Goal: Task Accomplishment & Management: Use online tool/utility

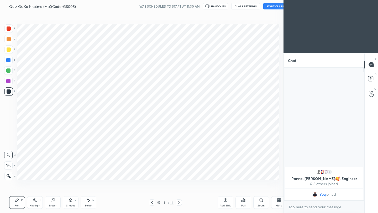
scroll to position [26062, 25979]
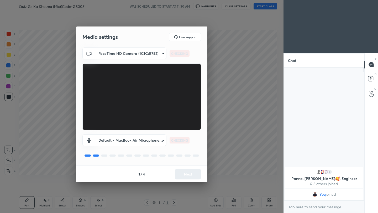
click at [185, 176] on div "1 / 4 Next" at bounding box center [141, 174] width 131 height 17
click at [185, 176] on button "Next" at bounding box center [188, 174] width 26 height 10
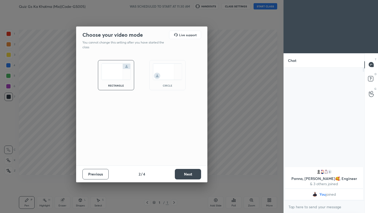
click at [185, 176] on button "Next" at bounding box center [188, 174] width 26 height 10
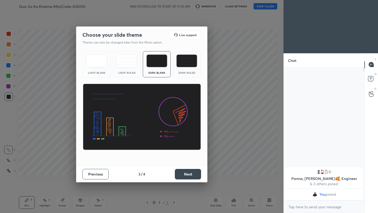
click at [185, 176] on button "Next" at bounding box center [188, 174] width 26 height 10
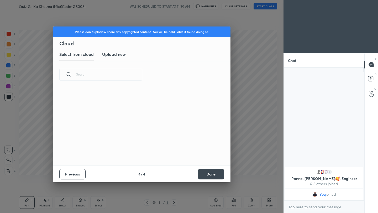
scroll to position [2, 3]
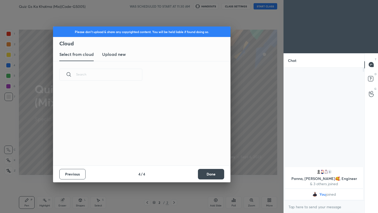
click at [110, 56] on h3 "Upload new" at bounding box center [114, 54] width 24 height 6
click at [143, 145] on label "Browse" at bounding box center [141, 144] width 23 height 8
click at [130, 145] on input "Browse" at bounding box center [130, 144] width 0 height 8
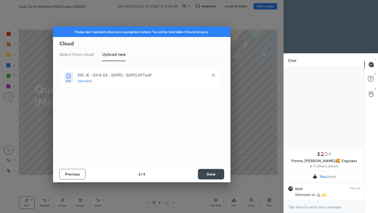
click at [209, 175] on button "Done" at bounding box center [211, 174] width 26 height 10
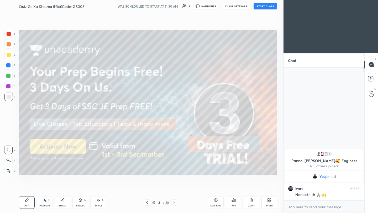
click at [175, 204] on icon at bounding box center [174, 202] width 4 height 4
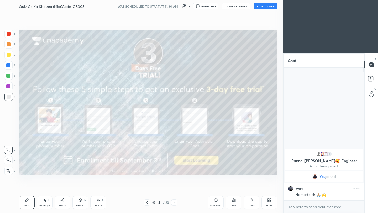
click at [175, 204] on icon at bounding box center [174, 202] width 4 height 4
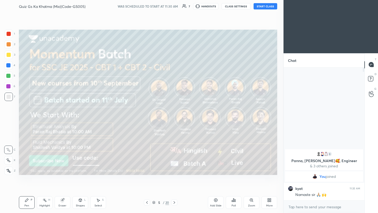
click at [266, 7] on button "START CLASS" at bounding box center [265, 6] width 24 height 6
click at [265, 8] on button "End Class" at bounding box center [267, 6] width 22 height 6
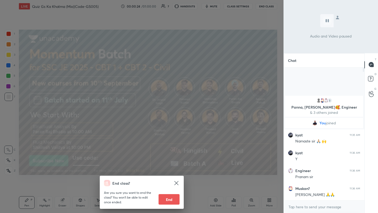
click at [238, 44] on div "End class? Are you sure you want to end the class? You won’t be able to edit on…" at bounding box center [141, 106] width 283 height 213
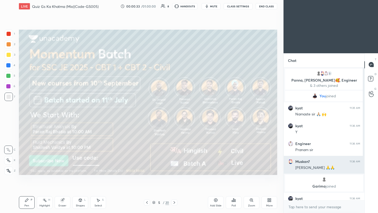
scroll to position [66, 0]
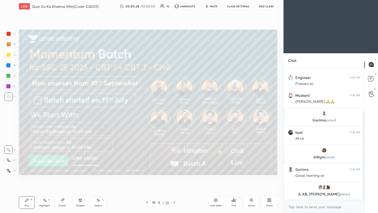
click at [8, 35] on div at bounding box center [9, 34] width 4 height 4
click at [7, 172] on icon at bounding box center [8, 171] width 5 height 4
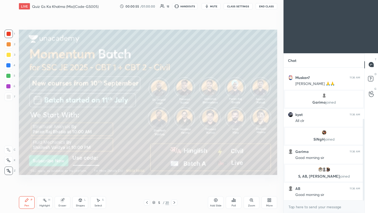
click at [174, 202] on icon at bounding box center [174, 202] width 4 height 4
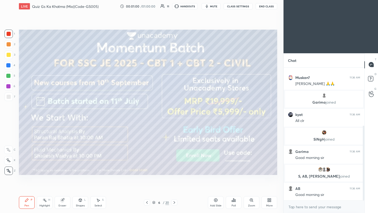
scroll to position [103, 0]
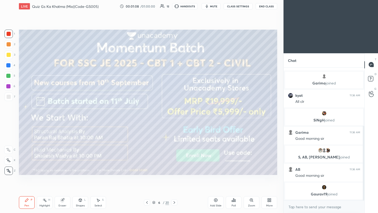
click at [174, 202] on icon at bounding box center [174, 202] width 4 height 4
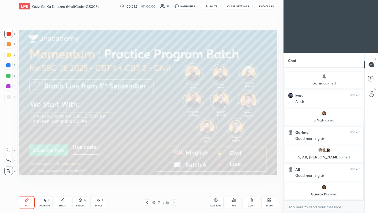
click at [175, 203] on icon at bounding box center [174, 202] width 4 height 4
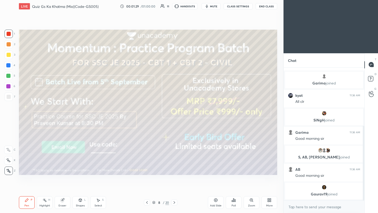
scroll to position [108, 0]
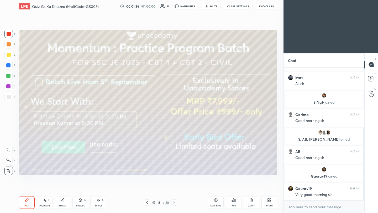
click at [174, 202] on icon at bounding box center [174, 202] width 4 height 4
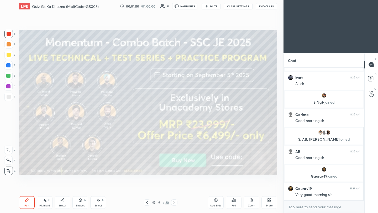
click at [174, 204] on icon at bounding box center [174, 202] width 4 height 4
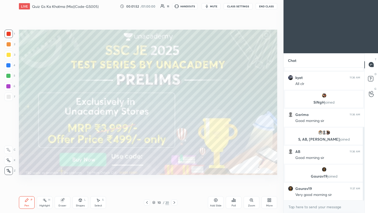
click at [267, 6] on button "End Class" at bounding box center [267, 6] width 22 height 6
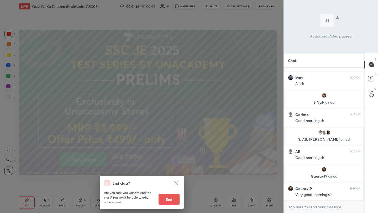
click at [210, 93] on div "End class? Are you sure you want to end the class? You won’t be able to edit on…" at bounding box center [141, 106] width 283 height 213
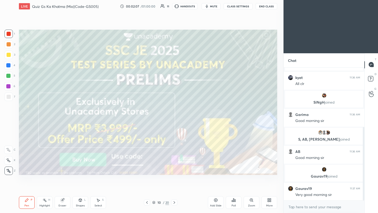
click at [175, 204] on icon at bounding box center [174, 202] width 4 height 4
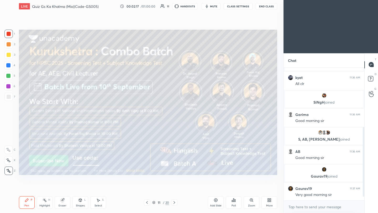
scroll to position [126, 0]
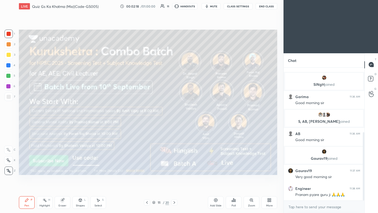
click at [174, 203] on icon at bounding box center [174, 202] width 4 height 4
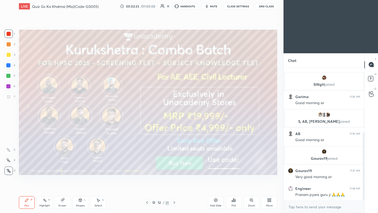
click at [174, 203] on icon at bounding box center [174, 202] width 4 height 4
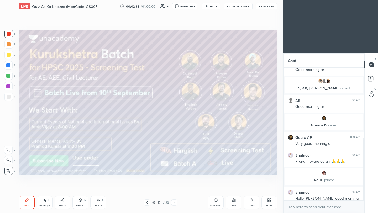
scroll to position [149, 0]
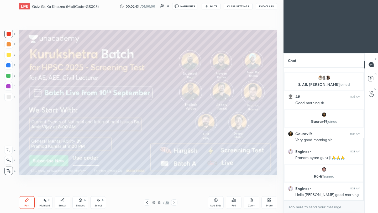
click at [174, 202] on icon at bounding box center [174, 202] width 4 height 4
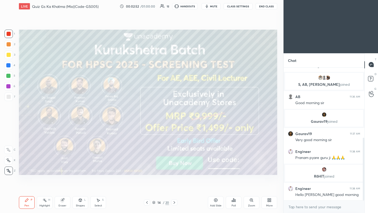
click at [173, 203] on icon at bounding box center [174, 202] width 4 height 4
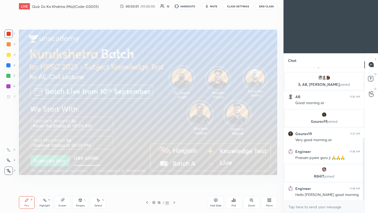
click at [174, 204] on icon at bounding box center [174, 202] width 4 height 4
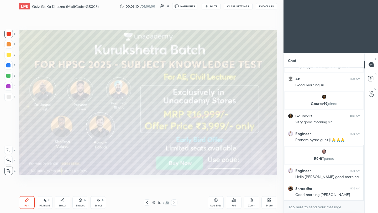
scroll to position [184, 0]
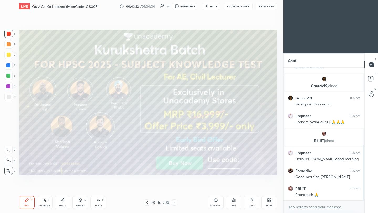
click at [175, 203] on icon at bounding box center [174, 202] width 2 height 3
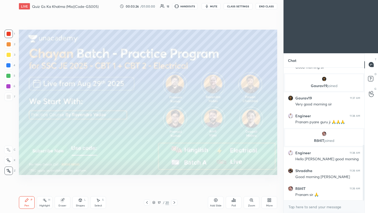
click at [175, 203] on icon at bounding box center [174, 202] width 2 height 3
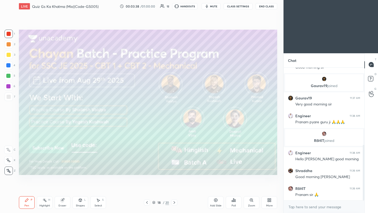
click at [174, 204] on icon at bounding box center [174, 202] width 4 height 4
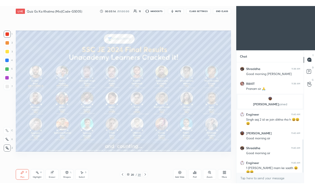
scroll to position [325, 0]
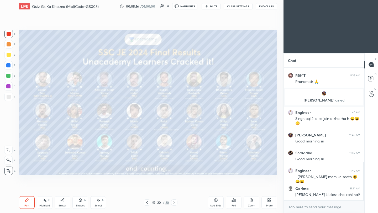
click at [268, 202] on div "More" at bounding box center [269, 202] width 16 height 13
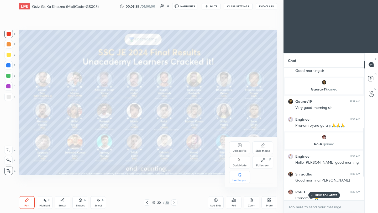
scroll to position [87, 79]
click at [239, 148] on div "Upload File" at bounding box center [239, 147] width 21 height 13
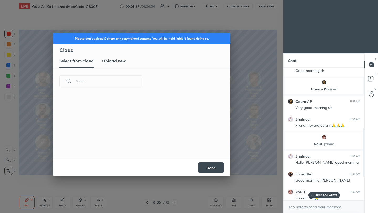
scroll to position [65, 168]
click at [119, 61] on h3 "Upload new" at bounding box center [114, 61] width 24 height 6
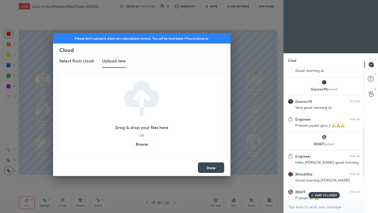
click at [143, 145] on label "Browse" at bounding box center [141, 144] width 23 height 8
click at [130, 145] on input "Browse" at bounding box center [130, 144] width 0 height 8
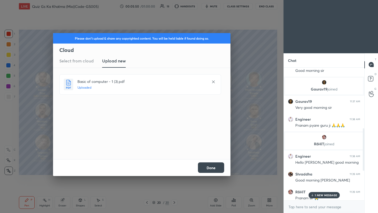
click at [212, 168] on button "Done" at bounding box center [211, 167] width 26 height 10
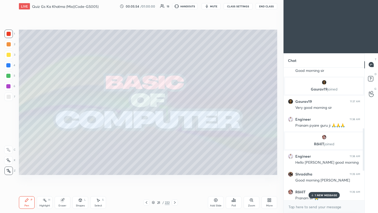
click at [175, 203] on icon at bounding box center [175, 202] width 2 height 3
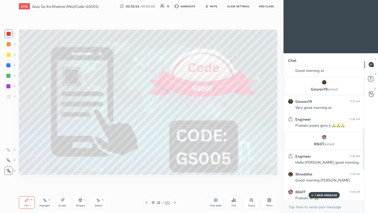
click at [175, 203] on icon at bounding box center [175, 202] width 2 height 3
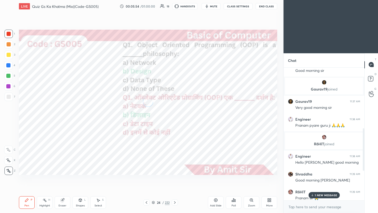
click at [175, 203] on icon at bounding box center [175, 202] width 2 height 3
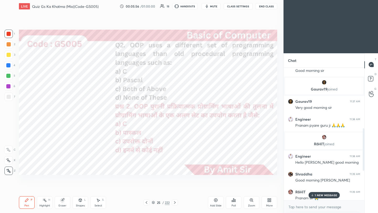
click at [175, 203] on icon at bounding box center [175, 202] width 2 height 3
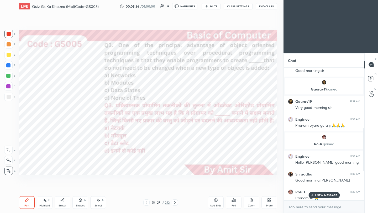
click at [175, 203] on icon at bounding box center [175, 202] width 2 height 3
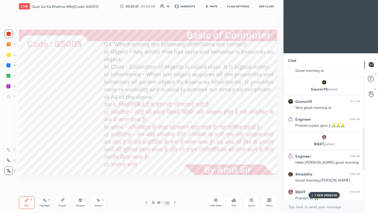
click at [175, 203] on icon at bounding box center [175, 202] width 2 height 3
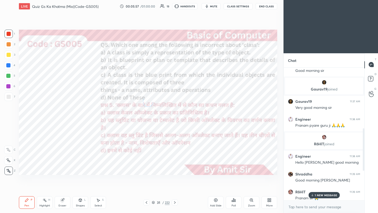
click at [175, 203] on icon at bounding box center [175, 202] width 2 height 3
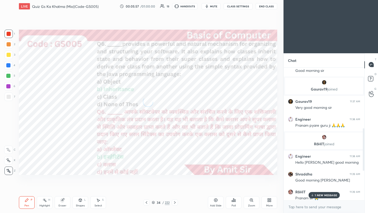
click at [175, 203] on icon at bounding box center [175, 202] width 2 height 3
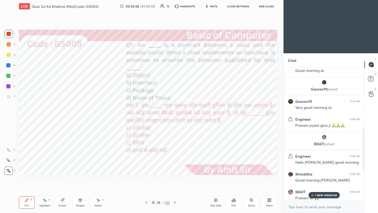
click at [175, 203] on icon at bounding box center [175, 202] width 2 height 3
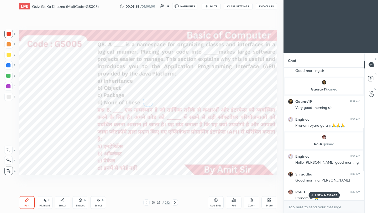
click at [175, 203] on icon at bounding box center [175, 202] width 2 height 3
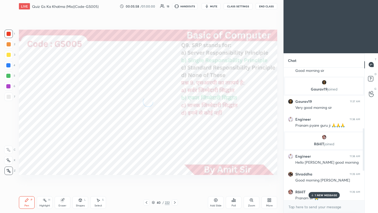
click at [175, 203] on icon at bounding box center [175, 202] width 2 height 3
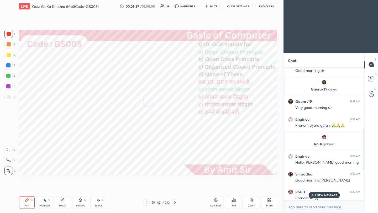
click at [175, 203] on icon at bounding box center [175, 202] width 2 height 3
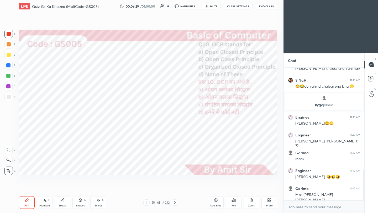
scroll to position [446, 0]
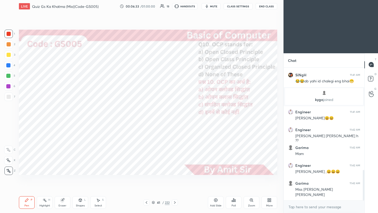
click at [235, 200] on icon at bounding box center [235, 200] width 1 height 2
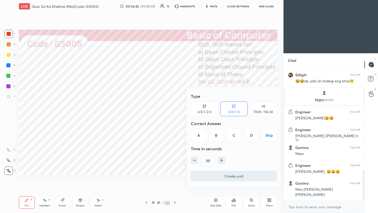
click at [197, 135] on div "A" at bounding box center [198, 135] width 15 height 13
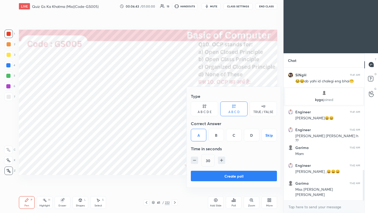
click at [221, 177] on button "Create poll" at bounding box center [234, 176] width 86 height 10
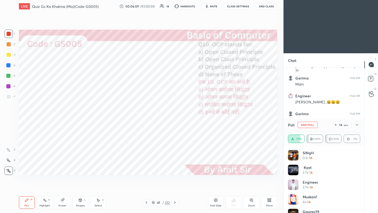
scroll to position [464, 0]
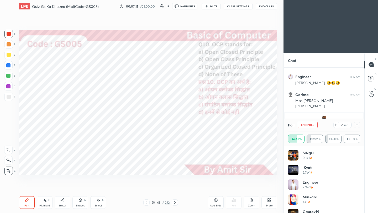
click at [357, 125] on icon at bounding box center [357, 125] width 4 height 4
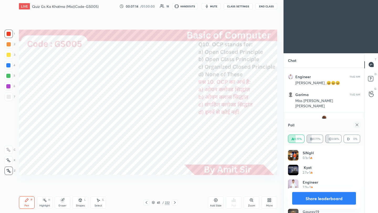
scroll to position [472, 0]
click at [357, 126] on div at bounding box center [357, 125] width 6 height 6
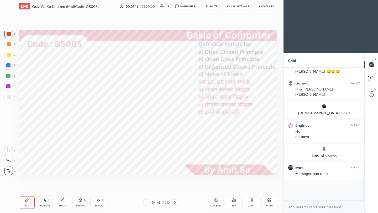
scroll to position [2, 2]
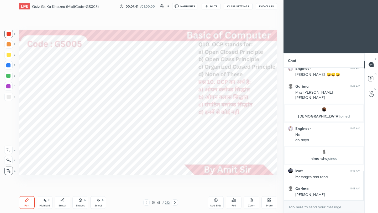
click at [175, 203] on icon at bounding box center [175, 202] width 4 height 4
click at [174, 203] on icon at bounding box center [175, 202] width 4 height 4
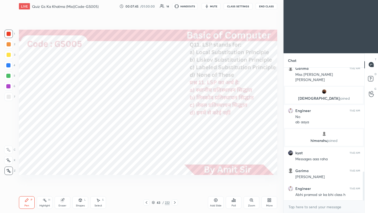
click at [234, 205] on div "Poll" at bounding box center [233, 205] width 4 height 3
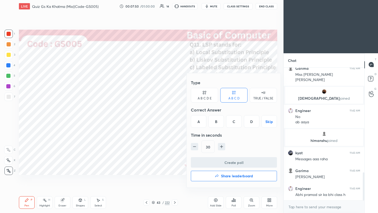
scroll to position [498, 0]
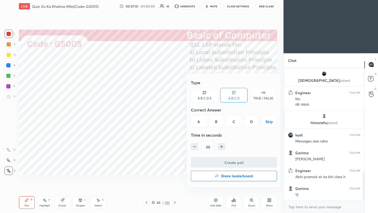
click at [218, 124] on div "B" at bounding box center [215, 121] width 15 height 13
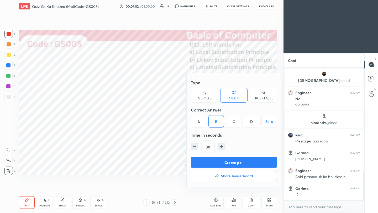
click at [230, 163] on button "Create poll" at bounding box center [234, 162] width 86 height 10
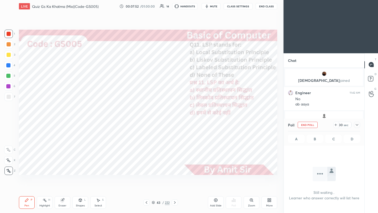
scroll to position [104, 79]
click at [359, 125] on div at bounding box center [357, 125] width 6 height 6
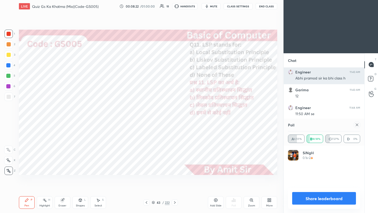
scroll to position [61, 71]
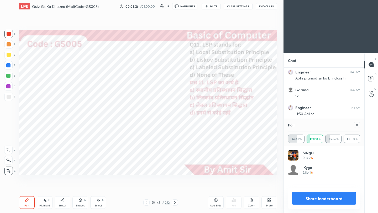
click at [358, 125] on icon at bounding box center [357, 125] width 4 height 4
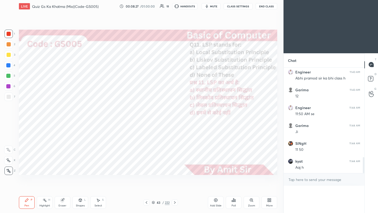
scroll to position [581, 0]
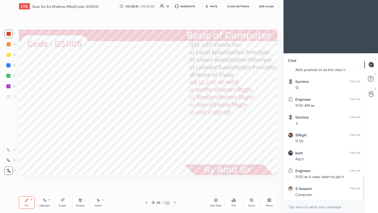
click at [174, 203] on icon at bounding box center [175, 202] width 4 height 4
click at [173, 203] on icon at bounding box center [175, 202] width 4 height 4
click at [234, 201] on icon at bounding box center [233, 200] width 1 height 3
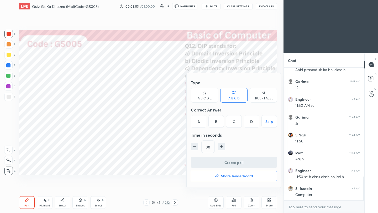
click at [235, 123] on div "C" at bounding box center [233, 121] width 15 height 13
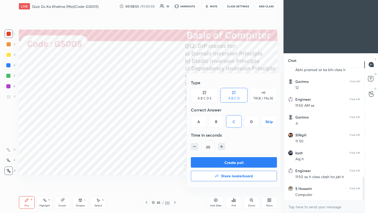
click at [234, 165] on button "Create poll" at bounding box center [234, 162] width 86 height 10
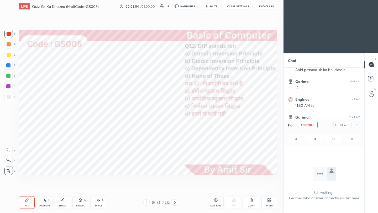
scroll to position [2, 2]
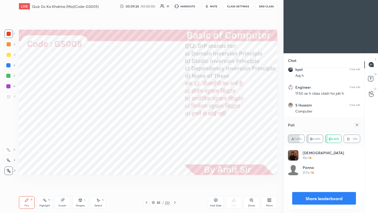
click at [356, 125] on icon at bounding box center [357, 125] width 4 height 4
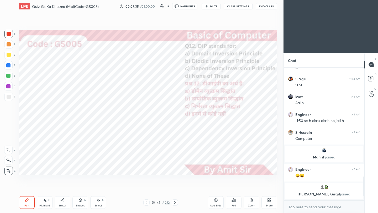
scroll to position [615, 0]
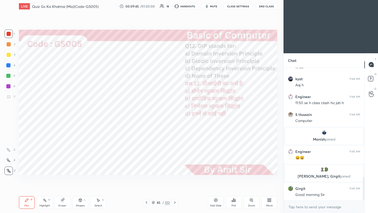
click at [176, 203] on icon at bounding box center [175, 202] width 4 height 4
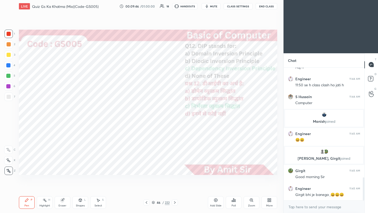
click at [175, 203] on icon at bounding box center [175, 202] width 4 height 4
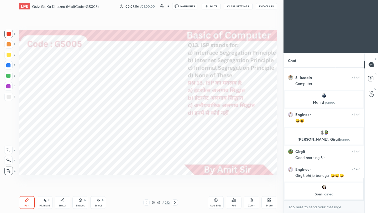
click at [234, 202] on icon at bounding box center [233, 200] width 4 height 4
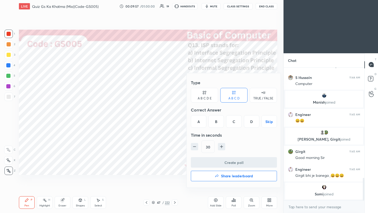
click at [201, 123] on div "A" at bounding box center [198, 121] width 15 height 13
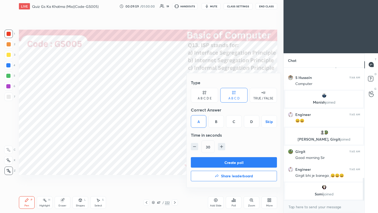
click at [222, 164] on button "Create poll" at bounding box center [234, 162] width 86 height 10
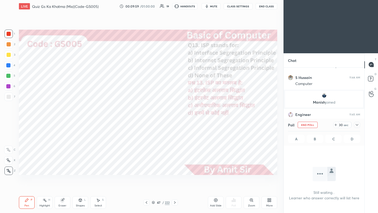
scroll to position [2, 2]
click at [358, 125] on icon at bounding box center [357, 125] width 4 height 4
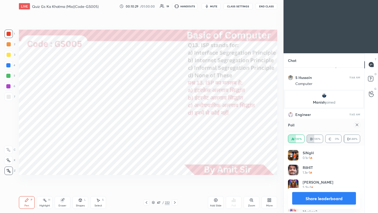
scroll to position [61, 71]
click at [359, 124] on div at bounding box center [357, 125] width 6 height 6
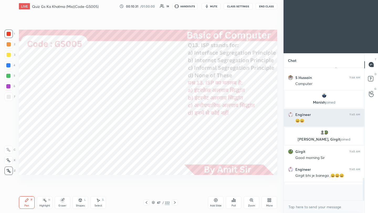
scroll to position [2, 2]
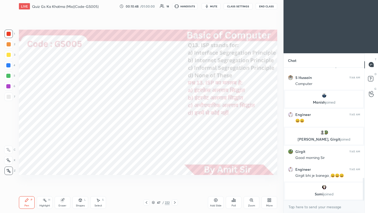
click at [175, 203] on icon at bounding box center [175, 202] width 4 height 4
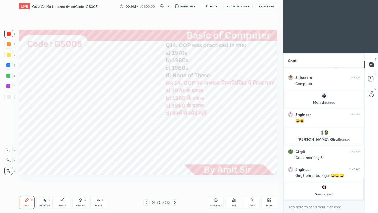
click at [233, 204] on div "Poll" at bounding box center [233, 205] width 4 height 3
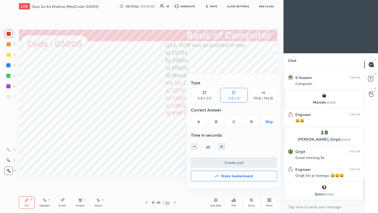
click at [216, 121] on div "B" at bounding box center [215, 121] width 15 height 13
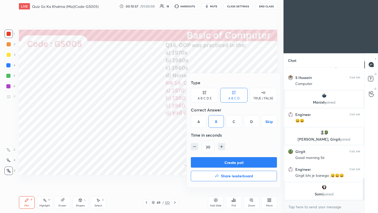
click at [220, 163] on button "Create poll" at bounding box center [234, 162] width 86 height 10
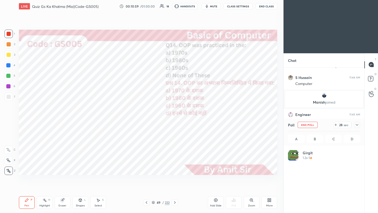
click at [358, 125] on icon at bounding box center [357, 125] width 4 height 4
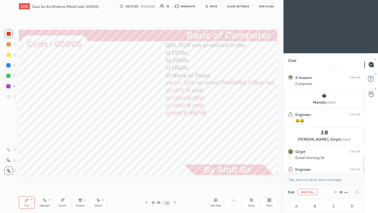
scroll to position [0, 0]
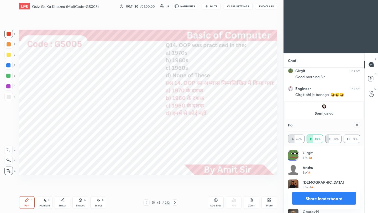
click at [357, 125] on icon at bounding box center [357, 125] width 4 height 4
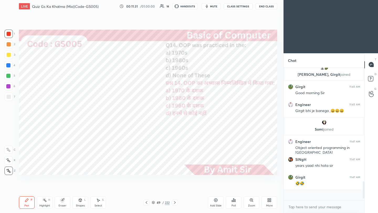
scroll to position [131, 79]
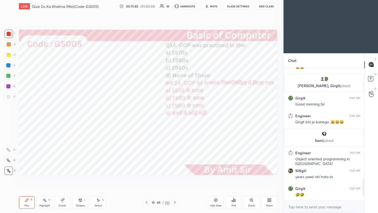
click at [175, 203] on icon at bounding box center [175, 202] width 4 height 4
click at [175, 202] on icon at bounding box center [175, 202] width 2 height 3
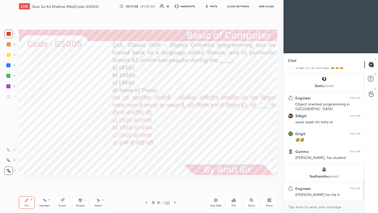
click at [234, 202] on icon at bounding box center [233, 200] width 1 height 3
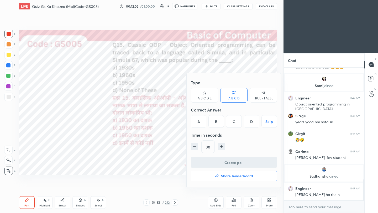
click at [216, 124] on div "B" at bounding box center [215, 121] width 15 height 13
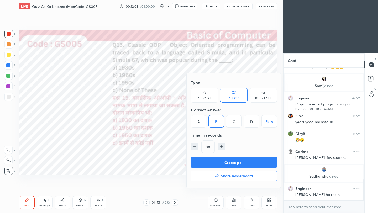
click at [224, 163] on button "Create poll" at bounding box center [234, 162] width 86 height 10
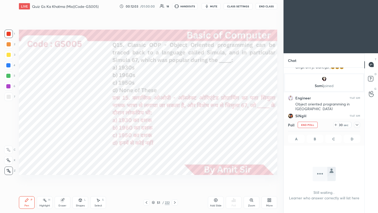
scroll to position [67, 79]
click at [357, 125] on icon at bounding box center [357, 125] width 4 height 4
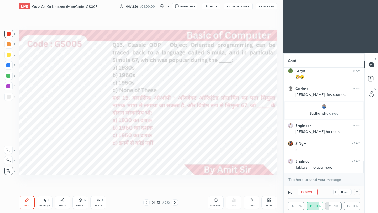
click at [272, 6] on button "End Class" at bounding box center [267, 6] width 22 height 6
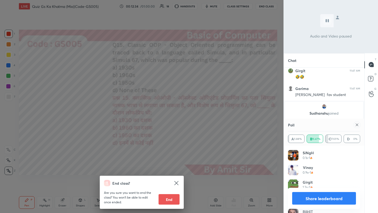
scroll to position [61, 71]
click at [250, 79] on div "End class? Are you sure you want to end the class? You won’t be able to edit on…" at bounding box center [141, 106] width 283 height 213
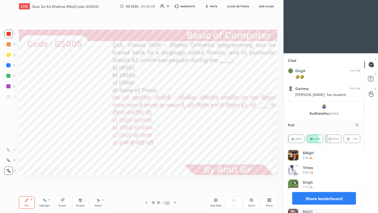
click at [175, 203] on icon at bounding box center [175, 202] width 4 height 4
click at [176, 201] on icon at bounding box center [175, 202] width 4 height 4
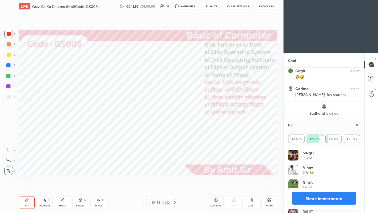
scroll to position [805, 0]
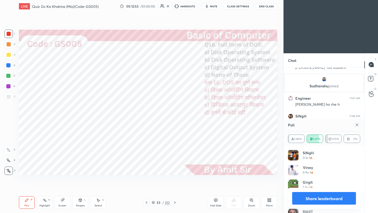
click at [358, 126] on icon at bounding box center [357, 125] width 4 height 4
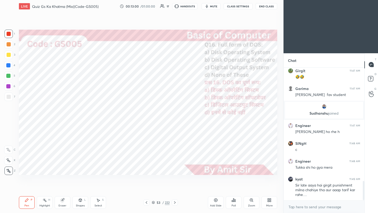
scroll to position [800, 0]
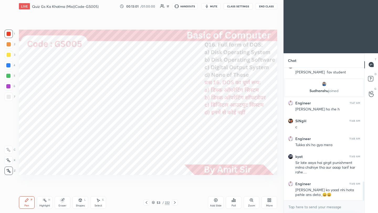
click at [234, 204] on div "Poll" at bounding box center [233, 205] width 4 height 3
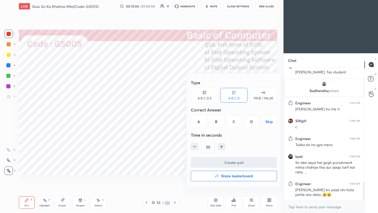
click at [199, 121] on div "A" at bounding box center [198, 121] width 15 height 13
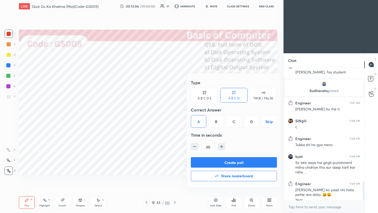
scroll to position [805, 0]
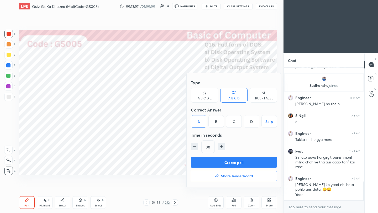
click at [215, 165] on button "Create poll" at bounding box center [234, 162] width 86 height 10
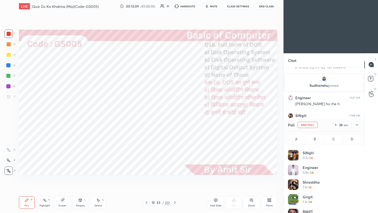
scroll to position [2, 2]
click at [337, 125] on icon at bounding box center [336, 125] width 4 height 4
click at [269, 7] on button "End Class" at bounding box center [267, 6] width 22 height 6
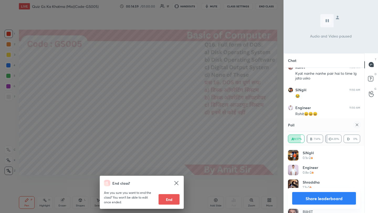
scroll to position [1034, 0]
click at [148, 74] on div "End class? Are you sure you want to end the class? You won’t be able to edit on…" at bounding box center [141, 106] width 283 height 213
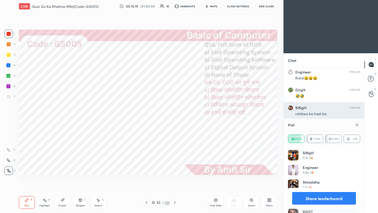
scroll to position [1069, 0]
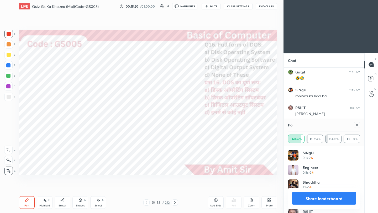
click at [357, 125] on icon at bounding box center [357, 125] width 4 height 4
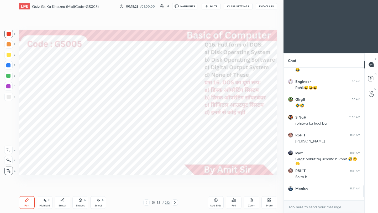
scroll to position [1060, 0]
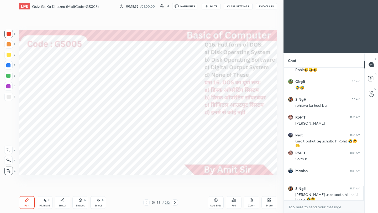
click at [174, 202] on icon at bounding box center [175, 202] width 4 height 4
click at [173, 202] on icon at bounding box center [175, 202] width 4 height 4
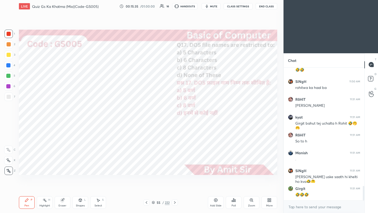
scroll to position [1096, 0]
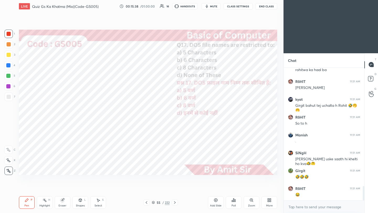
click at [233, 202] on div "Poll" at bounding box center [234, 202] width 16 height 13
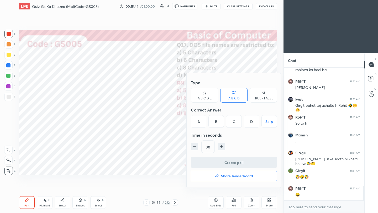
click at [234, 124] on div "C" at bounding box center [233, 121] width 15 height 13
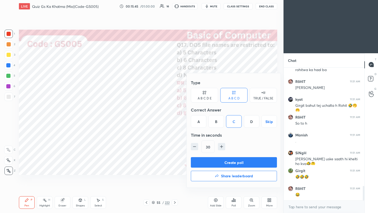
click at [228, 165] on button "Create poll" at bounding box center [234, 162] width 86 height 10
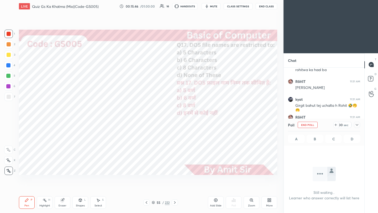
scroll to position [104, 79]
click at [357, 125] on icon at bounding box center [357, 125] width 4 height 4
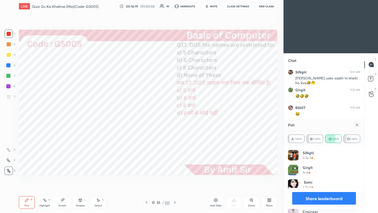
click at [356, 125] on icon at bounding box center [357, 125] width 4 height 4
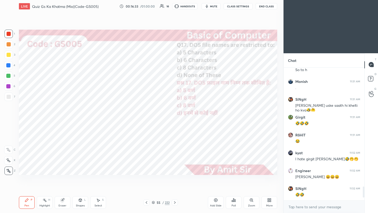
click at [175, 202] on icon at bounding box center [175, 202] width 4 height 4
click at [174, 202] on icon at bounding box center [175, 202] width 4 height 4
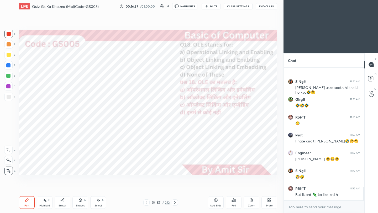
click at [236, 203] on div "Poll" at bounding box center [234, 202] width 16 height 13
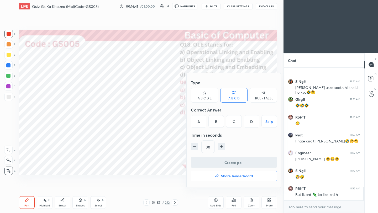
click at [236, 123] on div "C" at bounding box center [233, 121] width 15 height 13
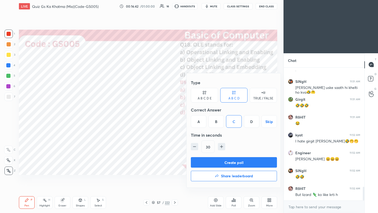
click at [241, 162] on button "Create poll" at bounding box center [234, 162] width 86 height 10
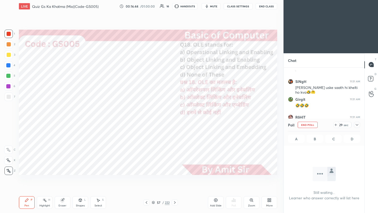
click at [356, 124] on icon at bounding box center [357, 125] width 3 height 2
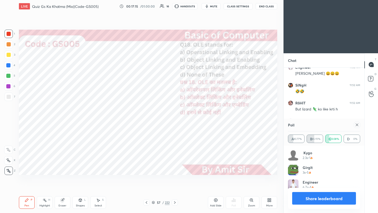
click at [357, 125] on icon at bounding box center [357, 125] width 4 height 4
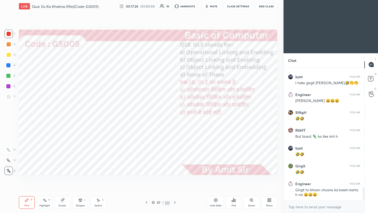
scroll to position [1243, 0]
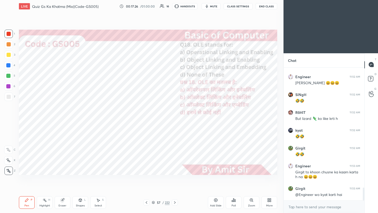
click at [176, 203] on icon at bounding box center [175, 202] width 4 height 4
click at [174, 203] on icon at bounding box center [175, 202] width 4 height 4
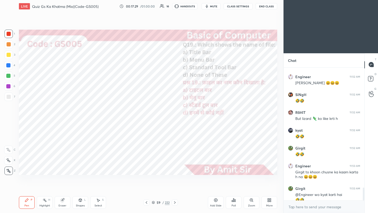
scroll to position [1248, 0]
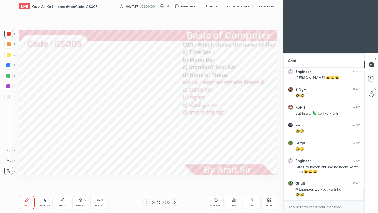
click at [236, 204] on div "Poll" at bounding box center [233, 205] width 4 height 3
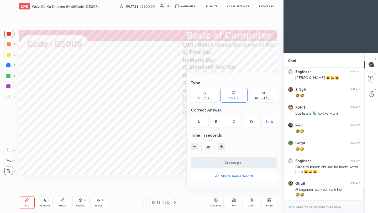
click at [199, 121] on div "A" at bounding box center [198, 121] width 15 height 13
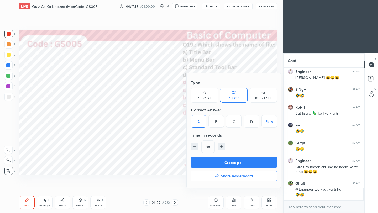
click at [211, 161] on button "Create poll" at bounding box center [234, 162] width 86 height 10
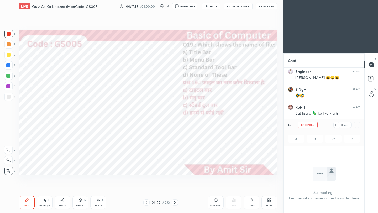
scroll to position [123, 79]
click at [357, 124] on icon at bounding box center [357, 125] width 4 height 4
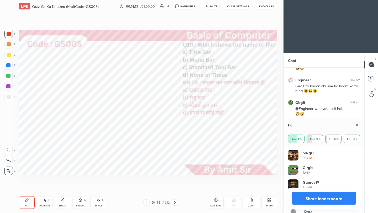
click at [359, 124] on div at bounding box center [357, 125] width 6 height 6
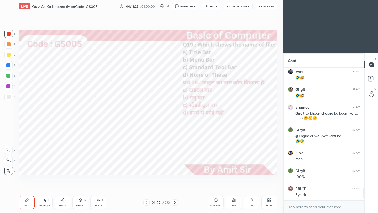
click at [175, 202] on icon at bounding box center [175, 202] width 4 height 4
click at [174, 202] on icon at bounding box center [175, 202] width 4 height 4
click at [234, 204] on div "Poll" at bounding box center [233, 205] width 4 height 3
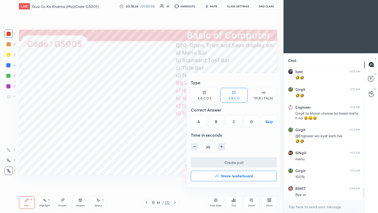
click at [217, 123] on div "B" at bounding box center [215, 121] width 15 height 13
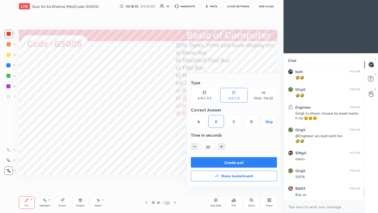
click at [224, 162] on button "Create poll" at bounding box center [234, 162] width 86 height 10
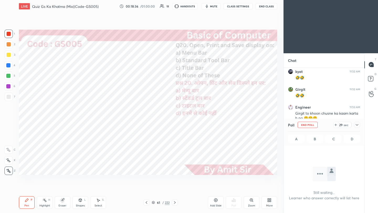
drag, startPoint x: 357, startPoint y: 125, endPoint x: 354, endPoint y: 128, distance: 3.7
click at [357, 125] on icon at bounding box center [357, 125] width 3 height 2
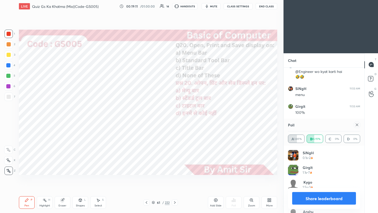
click at [357, 125] on icon at bounding box center [357, 125] width 4 height 4
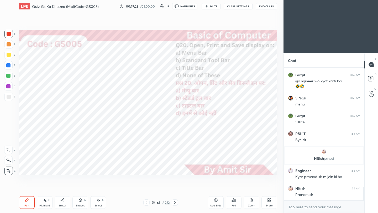
click at [174, 202] on icon at bounding box center [175, 202] width 4 height 4
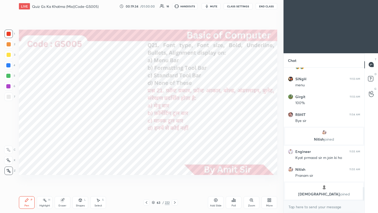
click at [234, 201] on icon at bounding box center [233, 200] width 4 height 4
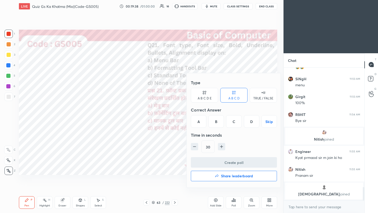
click at [218, 124] on div "B" at bounding box center [215, 121] width 15 height 13
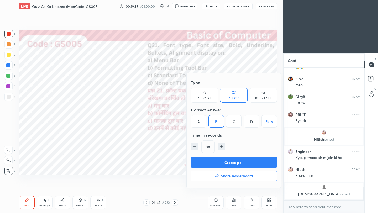
click at [228, 160] on button "Create poll" at bounding box center [234, 162] width 86 height 10
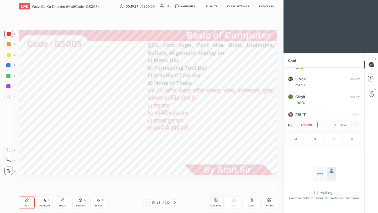
scroll to position [63, 79]
click at [359, 125] on icon at bounding box center [357, 125] width 4 height 4
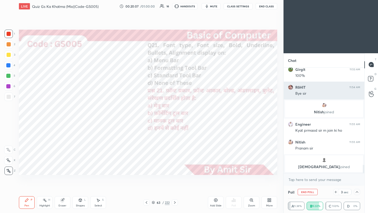
scroll to position [1212, 0]
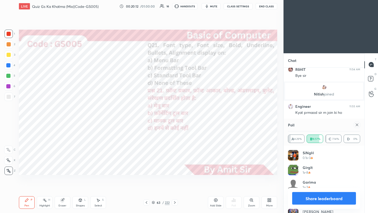
click at [357, 124] on icon at bounding box center [357, 125] width 4 height 4
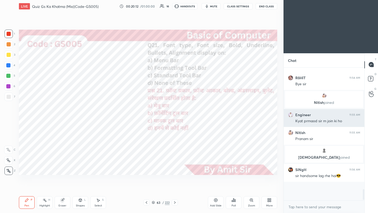
scroll to position [1186, 0]
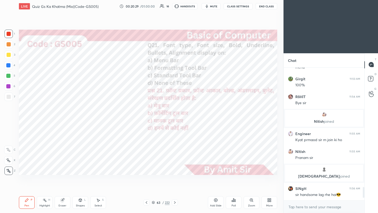
click at [176, 204] on icon at bounding box center [175, 202] width 4 height 4
click at [175, 204] on icon at bounding box center [175, 202] width 4 height 4
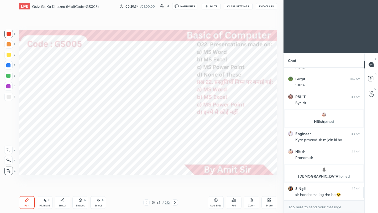
click at [234, 203] on div "Poll" at bounding box center [234, 202] width 16 height 13
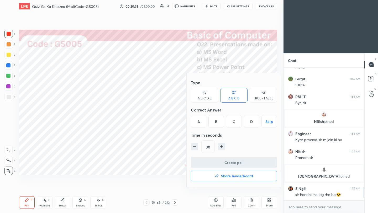
drag, startPoint x: 235, startPoint y: 121, endPoint x: 232, endPoint y: 145, distance: 23.5
click at [235, 121] on div "C" at bounding box center [233, 121] width 15 height 13
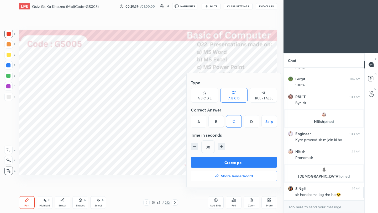
click at [234, 164] on button "Create poll" at bounding box center [234, 162] width 86 height 10
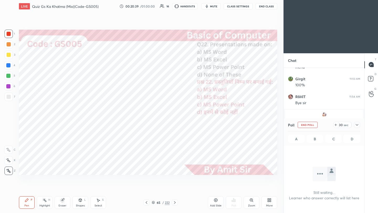
scroll to position [105, 79]
click at [358, 125] on icon at bounding box center [357, 125] width 4 height 4
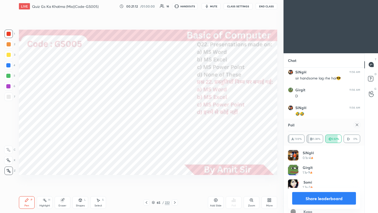
scroll to position [1319, 0]
click at [358, 124] on icon at bounding box center [357, 125] width 4 height 4
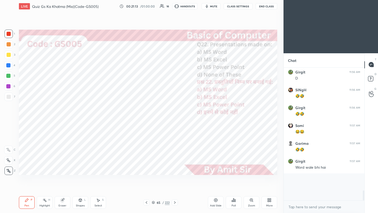
scroll to position [112, 79]
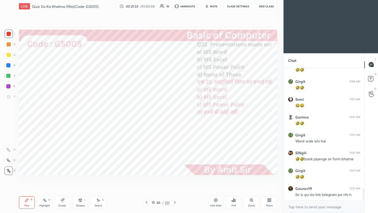
click at [174, 205] on div at bounding box center [175, 202] width 6 height 6
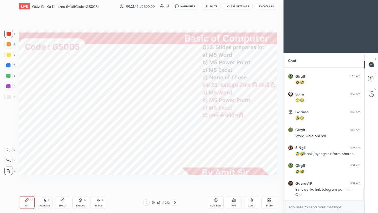
click at [236, 201] on div "Poll" at bounding box center [234, 202] width 16 height 13
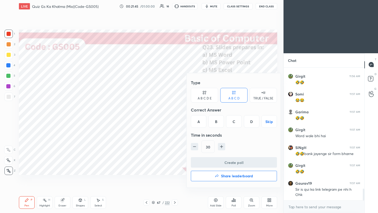
click at [216, 122] on div "B" at bounding box center [215, 121] width 15 height 13
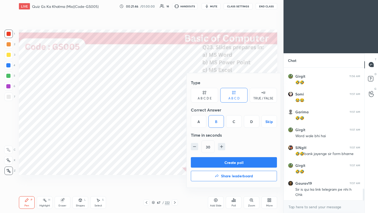
click at [223, 162] on button "Create poll" at bounding box center [234, 162] width 86 height 10
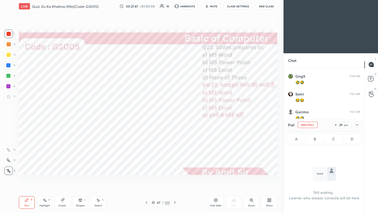
click at [357, 124] on icon at bounding box center [357, 125] width 4 height 4
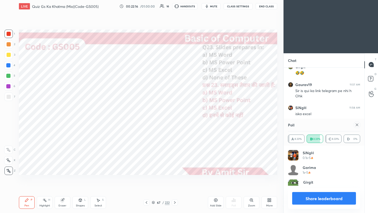
scroll to position [61, 71]
click at [357, 125] on icon at bounding box center [357, 125] width 4 height 4
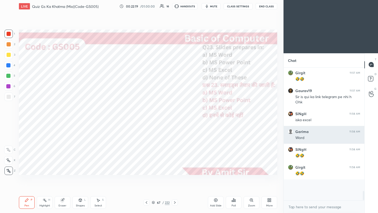
scroll to position [2, 2]
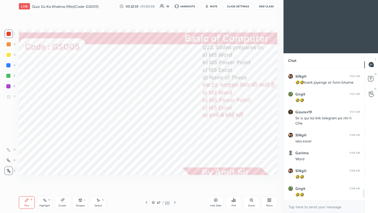
click at [172, 203] on div at bounding box center [175, 202] width 6 height 6
click at [173, 202] on icon at bounding box center [175, 202] width 4 height 4
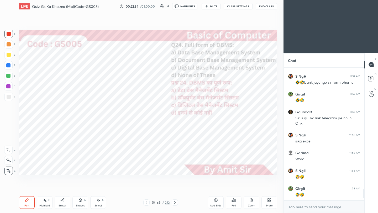
click at [203, 180] on div "Setting up your live class Poll for secs No correct answer Start poll" at bounding box center [148, 102] width 262 height 179
click at [235, 203] on div "Poll" at bounding box center [234, 202] width 16 height 13
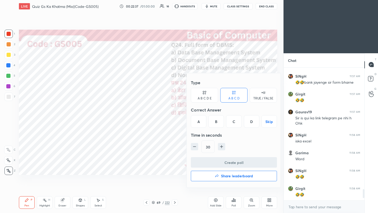
click at [199, 123] on div "A" at bounding box center [198, 121] width 15 height 13
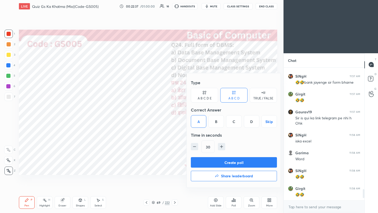
click at [213, 165] on button "Create poll" at bounding box center [234, 162] width 86 height 10
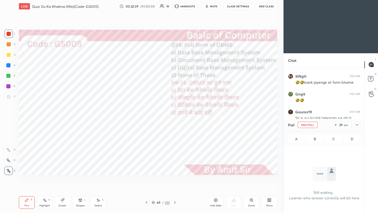
click at [358, 124] on icon at bounding box center [357, 125] width 3 height 2
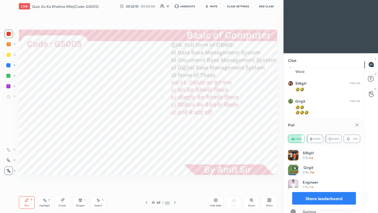
click at [357, 125] on icon at bounding box center [357, 125] width 4 height 4
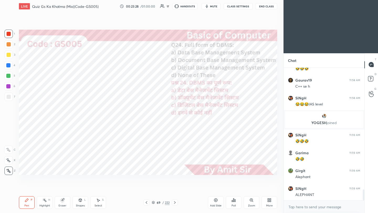
click at [175, 203] on icon at bounding box center [175, 202] width 2 height 3
click at [175, 202] on icon at bounding box center [175, 202] width 4 height 4
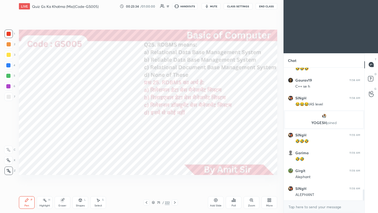
click at [234, 204] on div "Poll" at bounding box center [233, 205] width 4 height 3
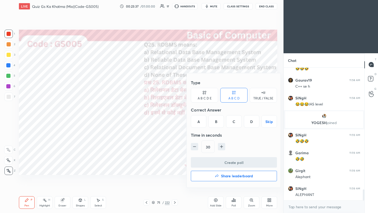
click at [199, 124] on div "A" at bounding box center [198, 121] width 15 height 13
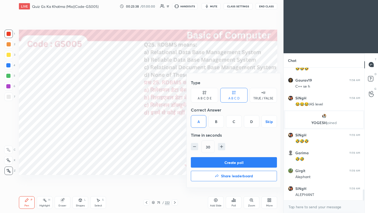
click at [214, 162] on button "Create poll" at bounding box center [234, 162] width 86 height 10
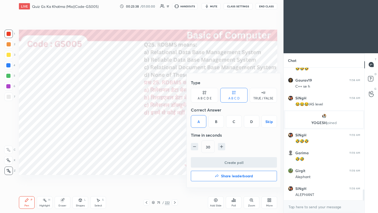
scroll to position [123, 79]
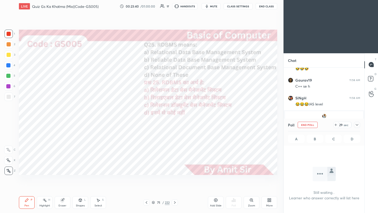
click at [357, 125] on icon at bounding box center [357, 125] width 4 height 4
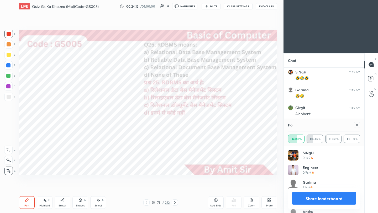
click at [358, 126] on icon at bounding box center [357, 125] width 4 height 4
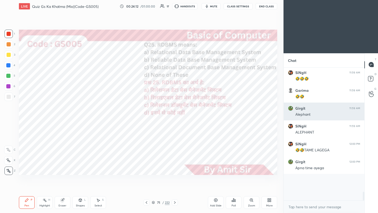
scroll to position [127, 79]
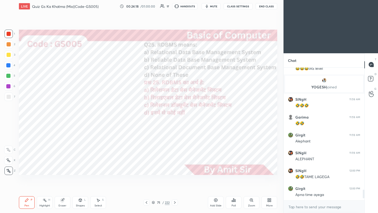
click at [277, 55] on div "Setting up your live class Poll for secs No correct answer Start poll" at bounding box center [148, 102] width 262 height 179
click at [176, 204] on icon at bounding box center [175, 202] width 4 height 4
click at [175, 203] on icon at bounding box center [175, 202] width 4 height 4
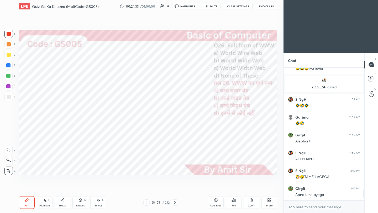
click at [236, 203] on div "Poll" at bounding box center [234, 202] width 16 height 13
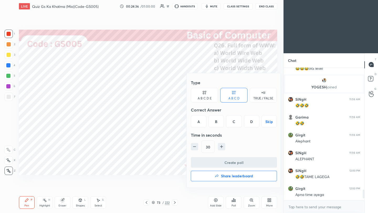
click at [216, 123] on div "B" at bounding box center [215, 121] width 15 height 13
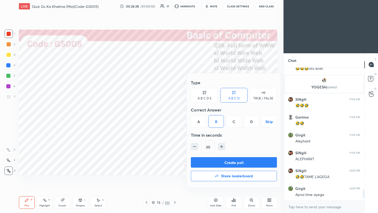
click at [218, 162] on button "Create poll" at bounding box center [234, 162] width 86 height 10
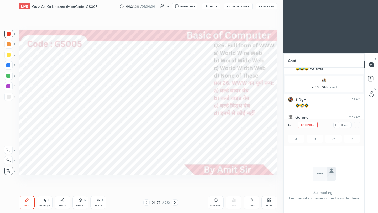
scroll to position [2, 2]
click at [358, 125] on icon at bounding box center [357, 125] width 4 height 4
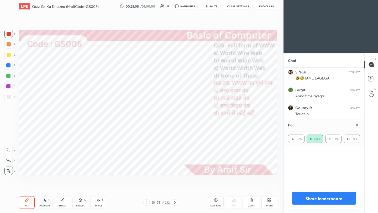
scroll to position [2, 2]
click at [357, 124] on icon at bounding box center [357, 125] width 4 height 4
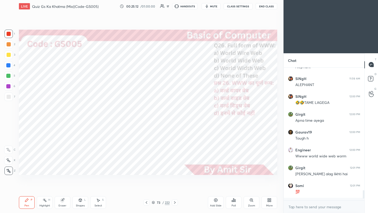
scroll to position [86, 79]
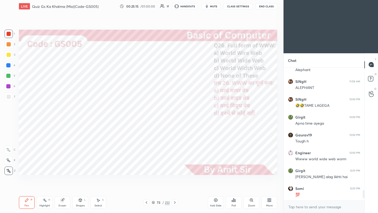
click at [278, 57] on div "Setting up your live class Poll for secs No correct answer Start poll" at bounding box center [148, 102] width 262 height 179
click at [280, 57] on div "1 2 3 4 5 6 7 C X Z C X Z E E Erase all H H LIVE Quiz Gs Ka Khatma (Mix)(Code-G…" at bounding box center [141, 106] width 283 height 213
click at [174, 203] on icon at bounding box center [175, 202] width 4 height 4
click at [234, 204] on div "Poll" at bounding box center [233, 205] width 4 height 3
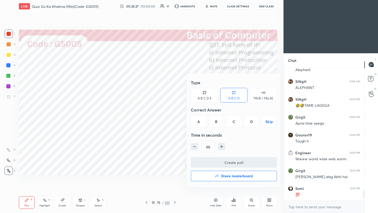
drag, startPoint x: 234, startPoint y: 123, endPoint x: 229, endPoint y: 151, distance: 28.2
click at [234, 123] on div "C" at bounding box center [233, 121] width 15 height 13
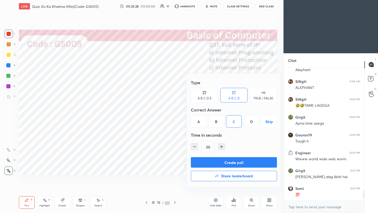
click at [230, 162] on button "Create poll" at bounding box center [234, 162] width 86 height 10
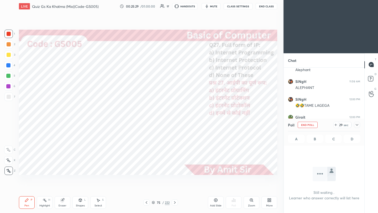
click at [357, 125] on icon at bounding box center [357, 125] width 3 height 2
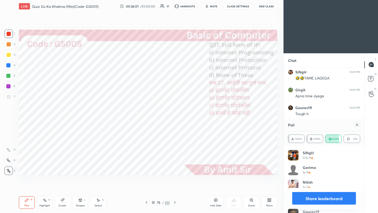
click at [360, 132] on div "A 7.69% B 7.69% C 84.62% D 0%" at bounding box center [324, 138] width 72 height 14
click at [357, 125] on icon at bounding box center [357, 125] width 4 height 4
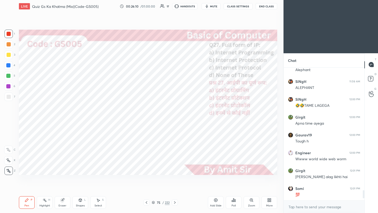
click at [174, 203] on icon at bounding box center [175, 202] width 4 height 4
click at [173, 203] on icon at bounding box center [175, 202] width 4 height 4
click at [236, 204] on div "Poll" at bounding box center [234, 202] width 16 height 13
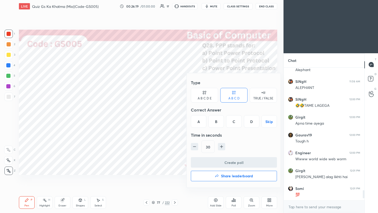
click at [218, 124] on div "B" at bounding box center [215, 121] width 15 height 13
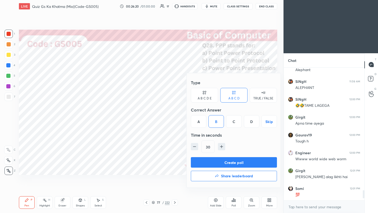
click at [223, 163] on button "Create poll" at bounding box center [234, 162] width 86 height 10
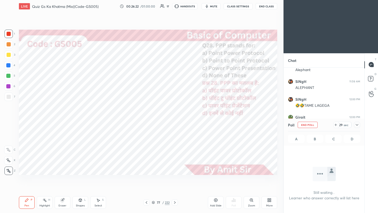
click at [358, 125] on icon at bounding box center [357, 125] width 4 height 4
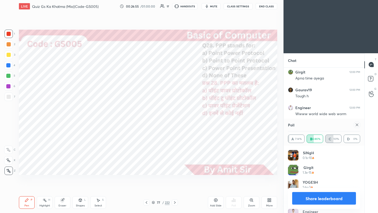
click at [357, 124] on icon at bounding box center [357, 125] width 3 height 3
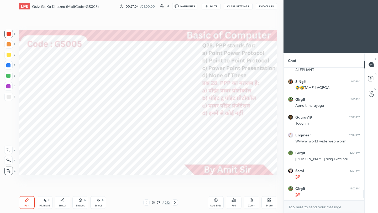
click at [175, 203] on icon at bounding box center [175, 202] width 2 height 3
click at [175, 203] on icon at bounding box center [175, 202] width 4 height 4
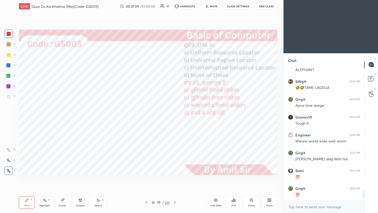
click at [235, 203] on div "Poll" at bounding box center [234, 202] width 16 height 13
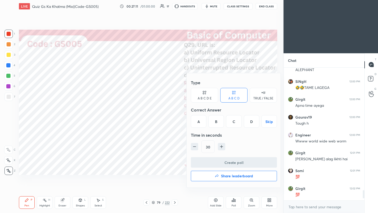
click at [201, 123] on div "A" at bounding box center [198, 121] width 15 height 13
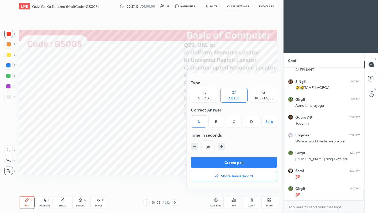
click at [210, 164] on button "Create poll" at bounding box center [234, 162] width 86 height 10
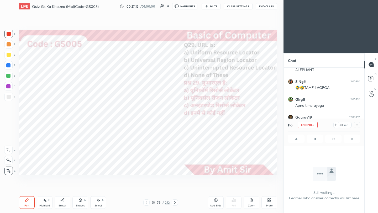
scroll to position [74, 79]
click at [358, 125] on icon at bounding box center [357, 125] width 4 height 4
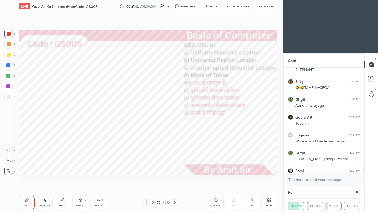
scroll to position [40, 71]
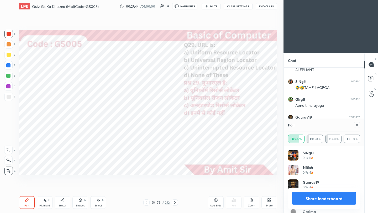
click at [357, 125] on icon at bounding box center [357, 125] width 4 height 4
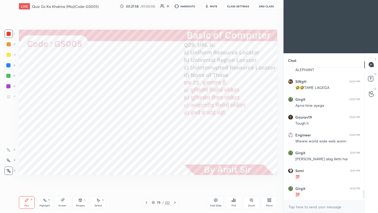
click at [175, 203] on icon at bounding box center [175, 202] width 4 height 4
click at [174, 204] on icon at bounding box center [175, 202] width 4 height 4
click at [234, 206] on div "Poll" at bounding box center [233, 205] width 4 height 3
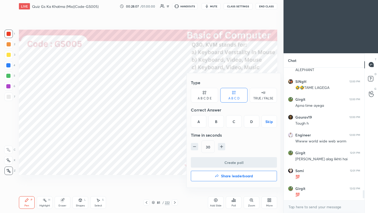
click at [219, 122] on div "B" at bounding box center [215, 121] width 15 height 13
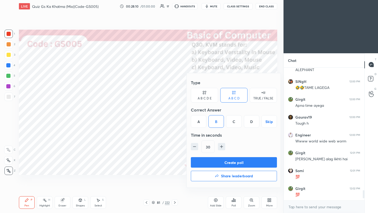
click at [233, 165] on button "Create poll" at bounding box center [234, 162] width 86 height 10
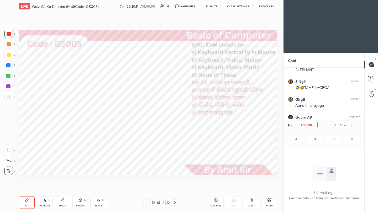
click at [357, 124] on icon at bounding box center [357, 125] width 4 height 4
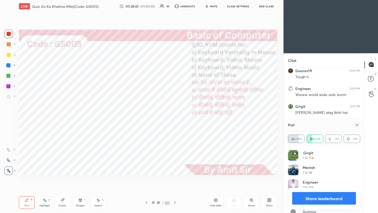
click at [357, 124] on icon at bounding box center [357, 125] width 4 height 4
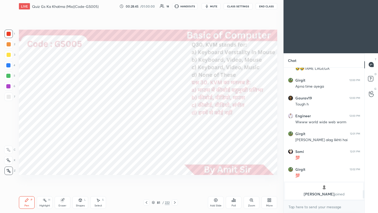
scroll to position [87, 79]
click at [175, 202] on icon at bounding box center [175, 202] width 2 height 3
click at [234, 203] on div "Poll" at bounding box center [234, 202] width 16 height 13
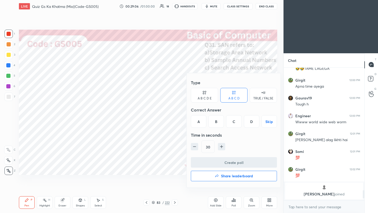
click at [199, 121] on div "A" at bounding box center [198, 121] width 15 height 13
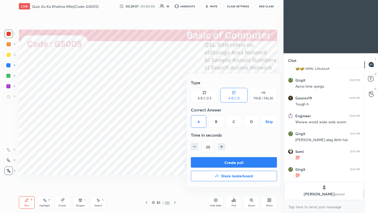
click at [213, 165] on button "Create poll" at bounding box center [234, 162] width 86 height 10
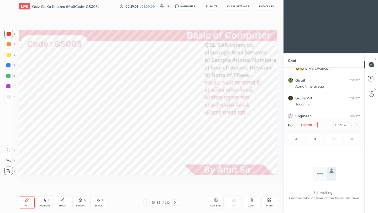
click at [359, 125] on div at bounding box center [357, 125] width 6 height 6
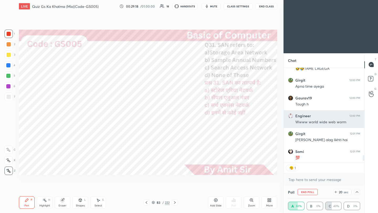
scroll to position [93, 79]
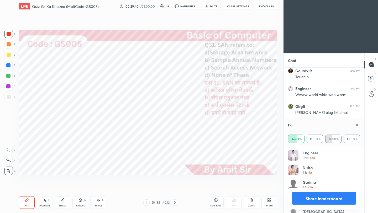
click at [359, 124] on div at bounding box center [357, 125] width 6 height 6
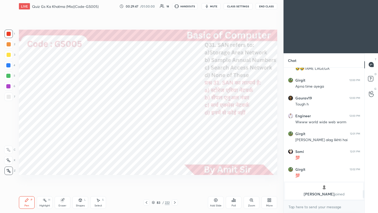
click at [174, 203] on icon at bounding box center [175, 202] width 4 height 4
click at [175, 202] on icon at bounding box center [175, 202] width 4 height 4
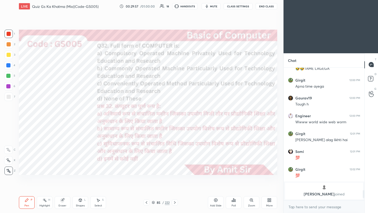
click at [234, 203] on div "Poll" at bounding box center [234, 202] width 16 height 13
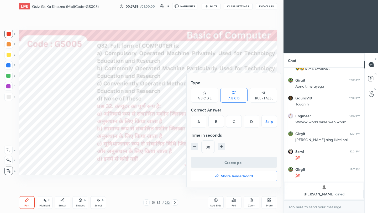
click at [216, 123] on div "B" at bounding box center [215, 121] width 15 height 13
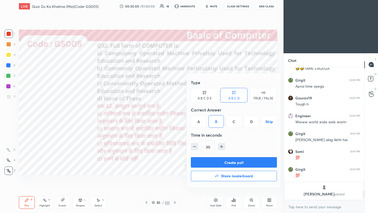
click at [215, 162] on button "Create poll" at bounding box center [234, 162] width 86 height 10
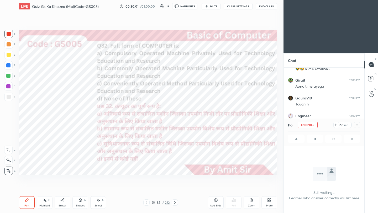
click at [356, 126] on icon at bounding box center [357, 125] width 4 height 4
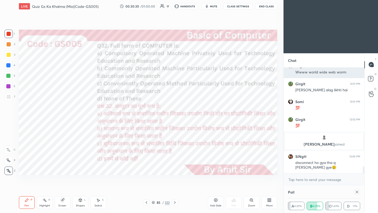
scroll to position [28, 71]
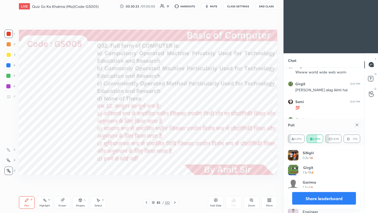
click at [357, 124] on icon at bounding box center [357, 125] width 4 height 4
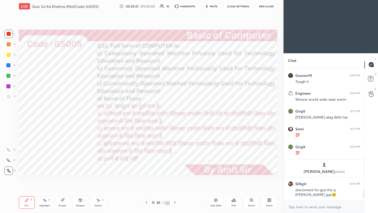
scroll to position [1593, 0]
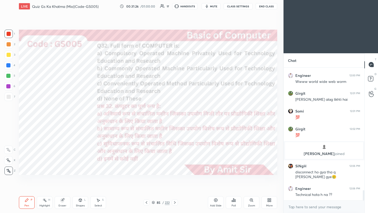
click at [176, 202] on icon at bounding box center [175, 202] width 4 height 4
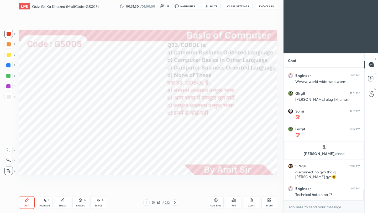
click at [234, 202] on icon at bounding box center [233, 200] width 4 height 4
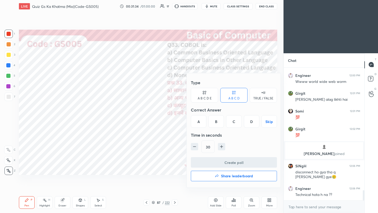
click at [199, 123] on div "A" at bounding box center [198, 121] width 15 height 13
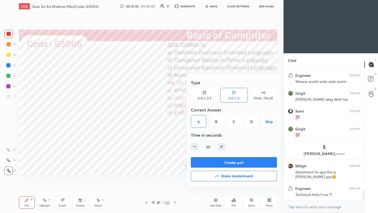
drag, startPoint x: 214, startPoint y: 163, endPoint x: 220, endPoint y: 161, distance: 7.1
click at [214, 163] on button "Create poll" at bounding box center [234, 162] width 86 height 10
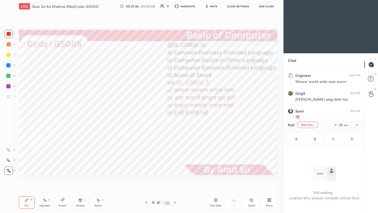
scroll to position [60, 79]
click at [358, 125] on icon at bounding box center [357, 125] width 4 height 4
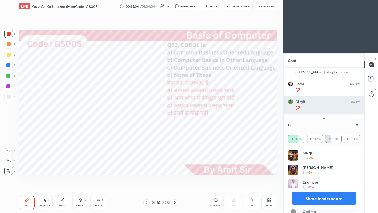
scroll to position [61, 71]
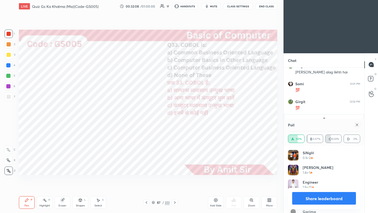
click at [357, 124] on icon at bounding box center [357, 125] width 4 height 4
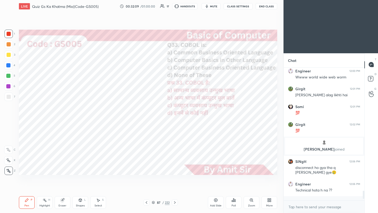
scroll to position [1596, 0]
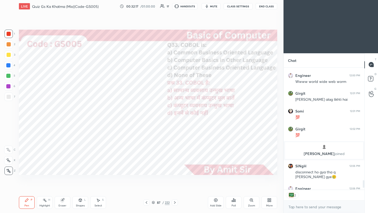
click at [175, 203] on icon at bounding box center [175, 202] width 4 height 4
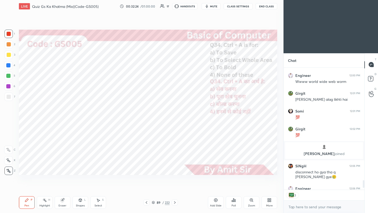
click at [234, 202] on icon at bounding box center [233, 200] width 4 height 4
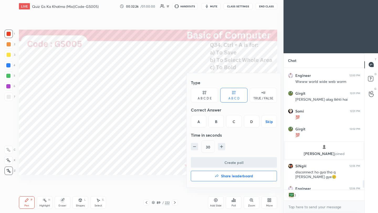
click at [216, 122] on div "B" at bounding box center [215, 121] width 15 height 13
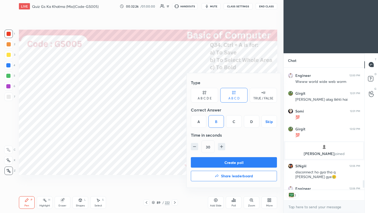
click at [223, 163] on button "Create poll" at bounding box center [234, 162] width 86 height 10
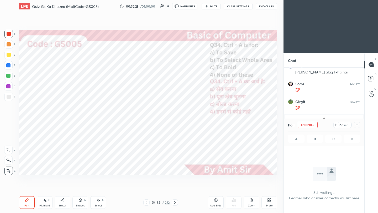
click at [358, 125] on icon at bounding box center [357, 125] width 4 height 4
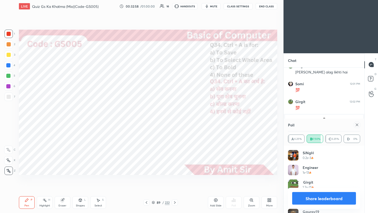
click at [356, 124] on icon at bounding box center [357, 125] width 4 height 4
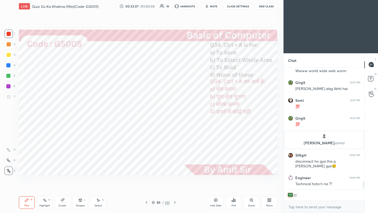
click at [176, 203] on icon at bounding box center [175, 202] width 4 height 4
click at [175, 203] on icon at bounding box center [175, 202] width 4 height 4
click at [233, 202] on div "Poll" at bounding box center [234, 202] width 16 height 13
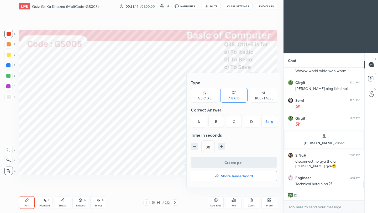
click at [234, 122] on div "C" at bounding box center [233, 121] width 15 height 13
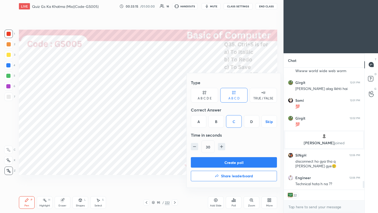
click at [230, 161] on button "Create poll" at bounding box center [234, 162] width 86 height 10
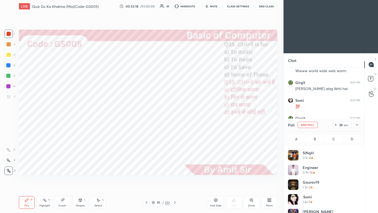
click at [357, 125] on icon at bounding box center [357, 125] width 4 height 4
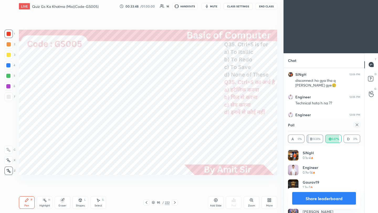
click at [358, 125] on icon at bounding box center [357, 125] width 4 height 4
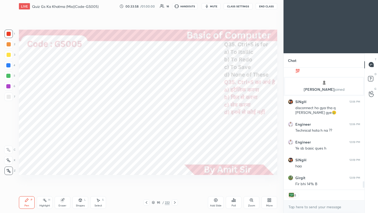
click at [233, 199] on icon at bounding box center [233, 200] width 4 height 4
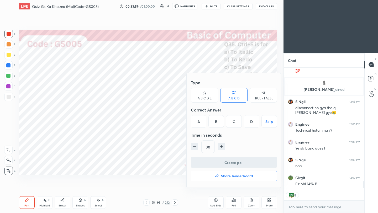
click at [233, 177] on h4 "Share leaderboard" at bounding box center [237, 176] width 32 height 4
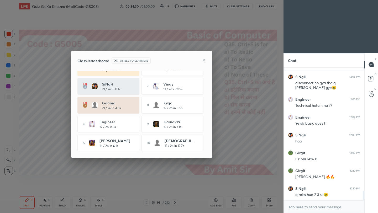
click at [203, 58] on icon at bounding box center [204, 60] width 4 height 4
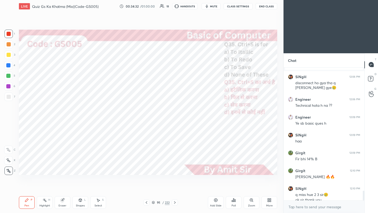
scroll to position [1687, 0]
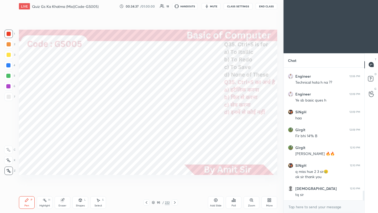
click at [267, 7] on button "End Class" at bounding box center [267, 6] width 22 height 6
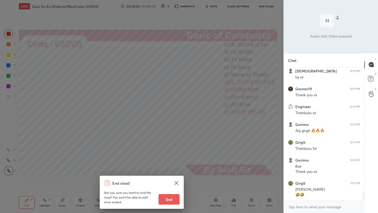
scroll to position [1840, 0]
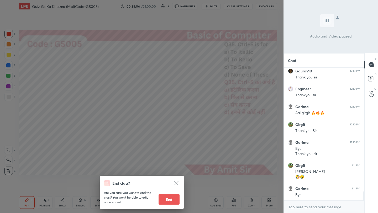
click at [168, 202] on button "End" at bounding box center [169, 199] width 21 height 10
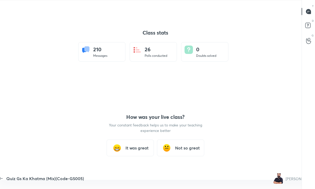
scroll to position [26086, 25931]
type textarea "x"
